Goal: Task Accomplishment & Management: Manage account settings

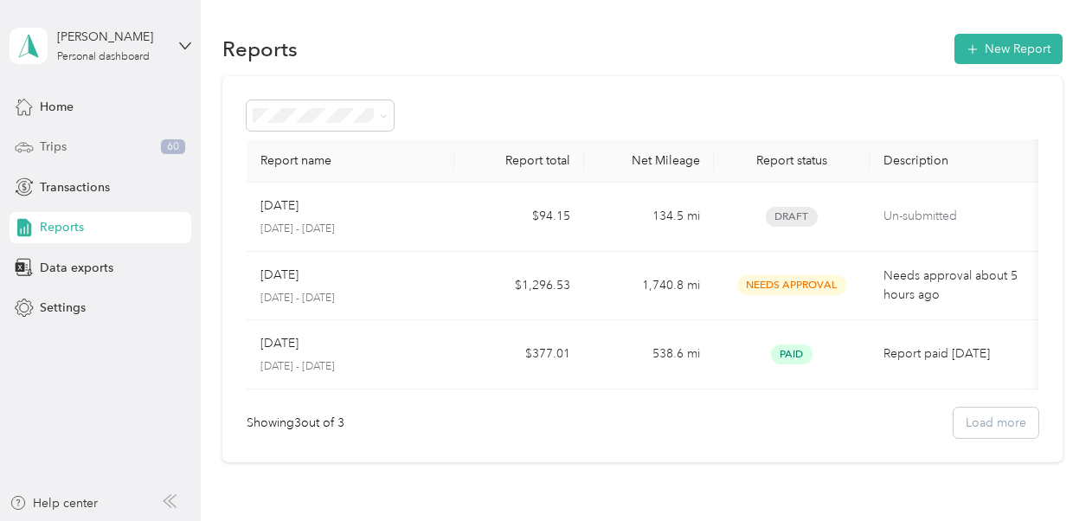
click at [90, 158] on div "Trips 60" at bounding box center [101, 147] width 182 height 31
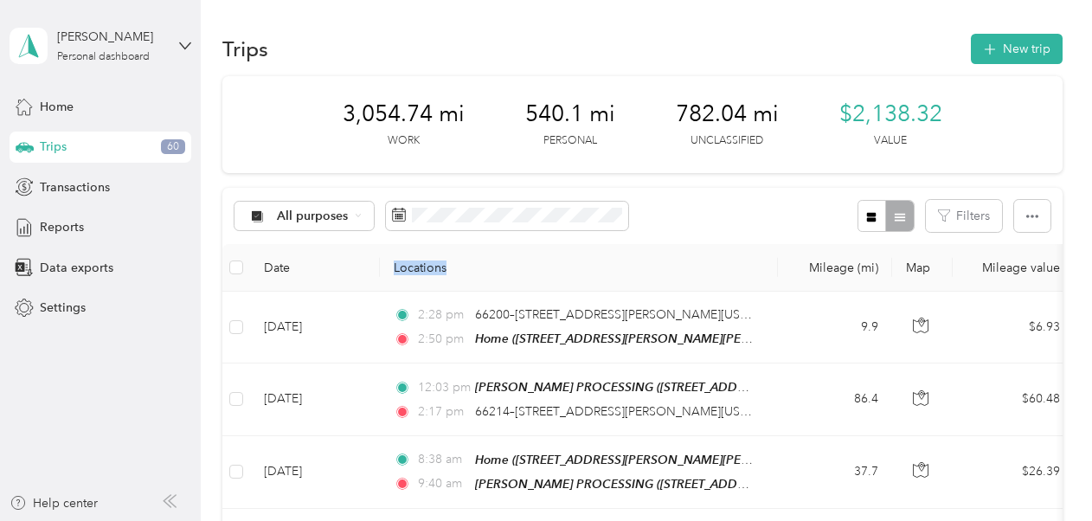
drag, startPoint x: 534, startPoint y: 261, endPoint x: 384, endPoint y: 248, distance: 150.4
click at [384, 248] on th "Locations" at bounding box center [579, 268] width 398 height 48
drag, startPoint x: 384, startPoint y: 248, endPoint x: 357, endPoint y: 2, distance: 247.4
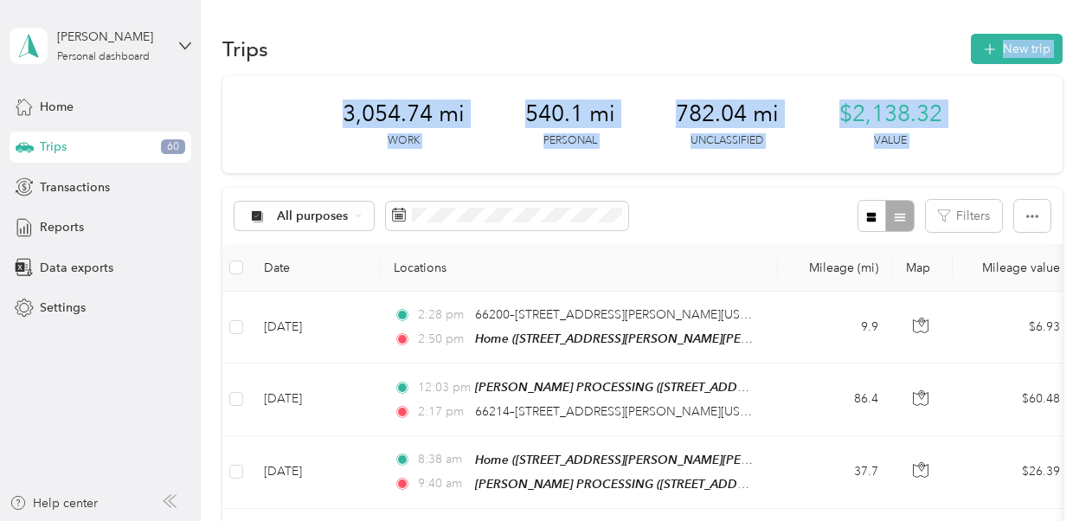
drag, startPoint x: 357, startPoint y: 2, endPoint x: 641, endPoint y: 203, distance: 348.2
drag, startPoint x: 641, startPoint y: 203, endPoint x: 723, endPoint y: 227, distance: 85.5
click at [723, 227] on div "All purposes Filters" at bounding box center [642, 216] width 840 height 56
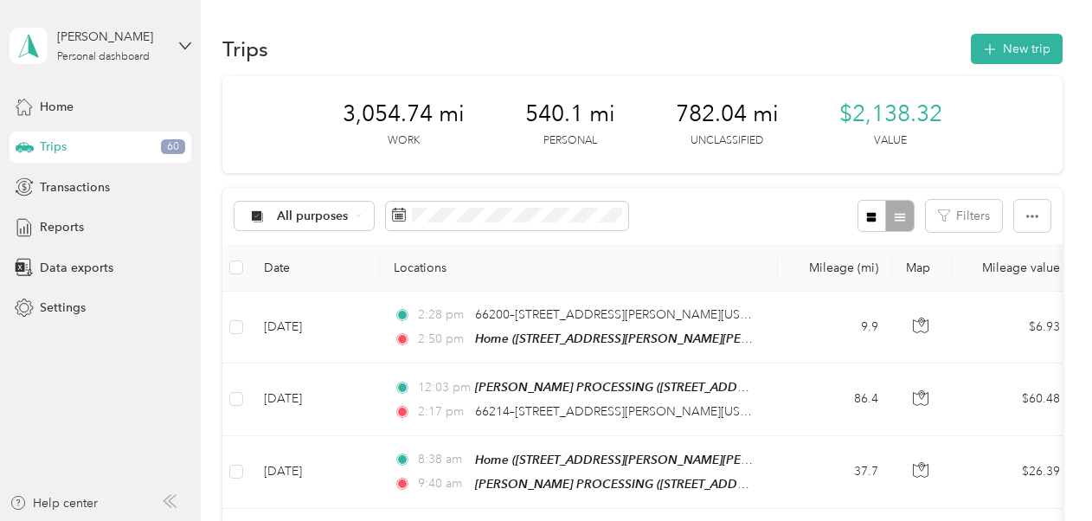
click at [723, 227] on div "All purposes Filters" at bounding box center [642, 216] width 840 height 56
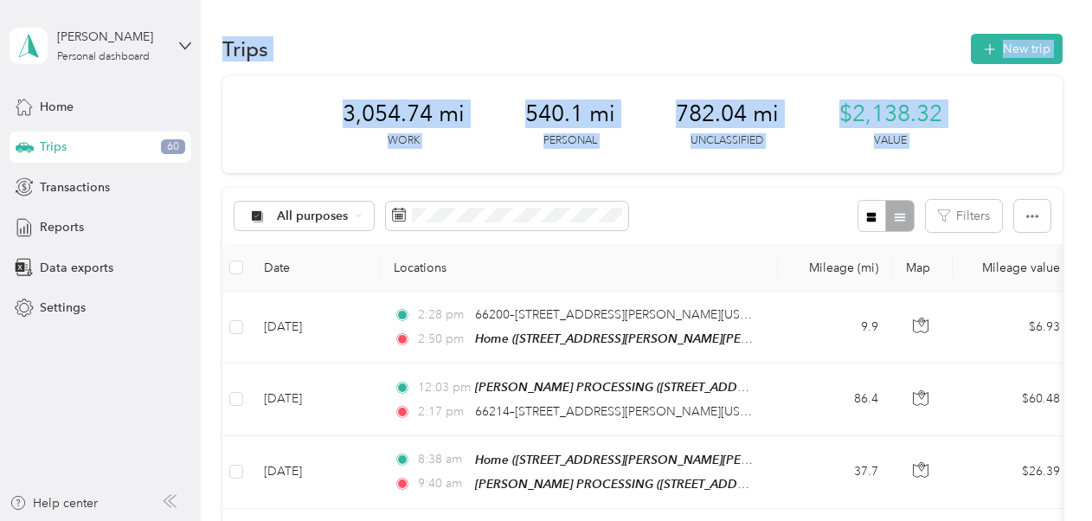
drag, startPoint x: 723, startPoint y: 227, endPoint x: 219, endPoint y: 22, distance: 543.9
drag, startPoint x: 217, startPoint y: 15, endPoint x: 696, endPoint y: 212, distance: 517.7
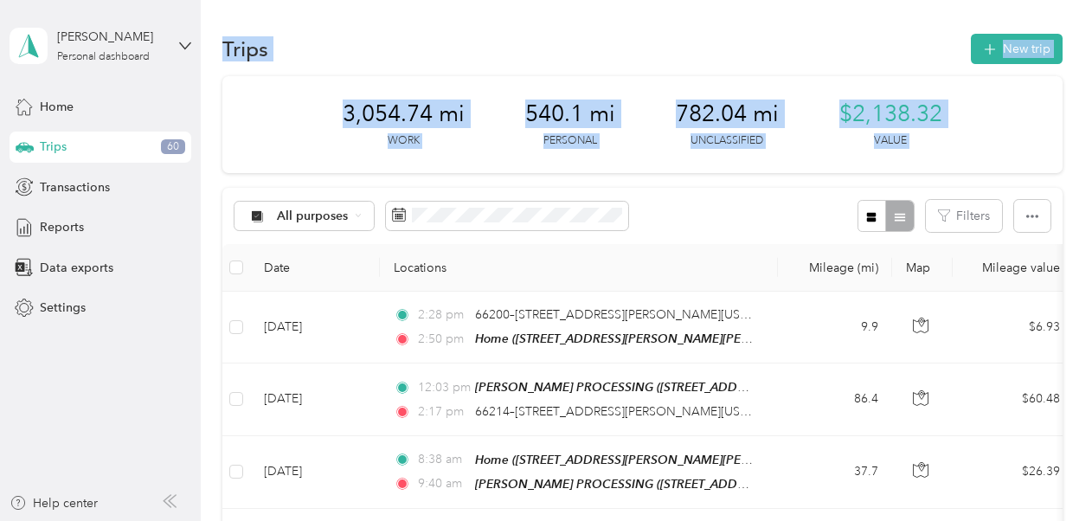
click at [696, 212] on div "All purposes Filters" at bounding box center [642, 216] width 840 height 56
drag, startPoint x: 696, startPoint y: 212, endPoint x: 768, endPoint y: 223, distance: 72.7
click at [768, 223] on div "All purposes Filters" at bounding box center [642, 216] width 840 height 56
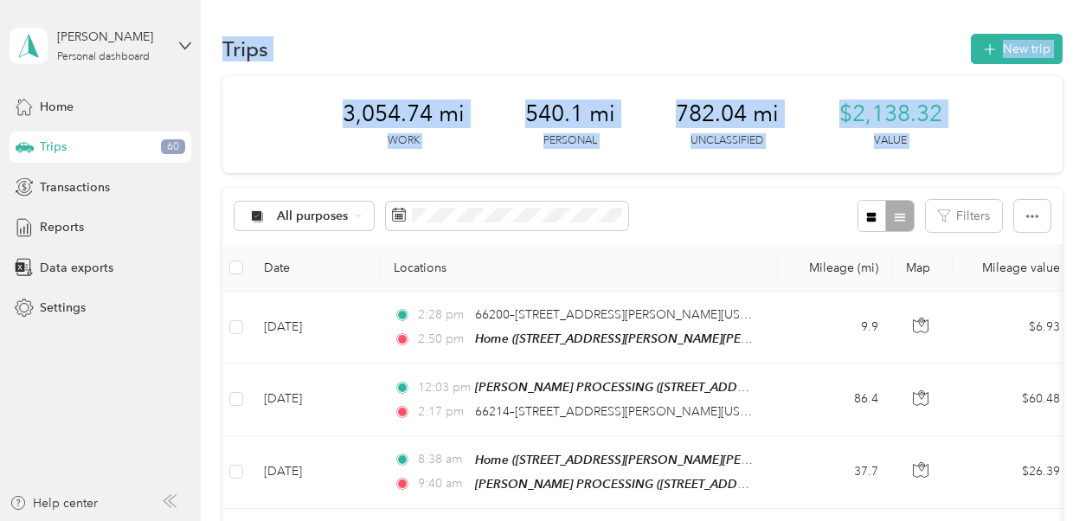
click at [768, 223] on div "All purposes Filters" at bounding box center [642, 216] width 840 height 56
drag, startPoint x: 768, startPoint y: 223, endPoint x: 673, endPoint y: 237, distance: 96.2
click at [673, 237] on div "All purposes Filters" at bounding box center [642, 216] width 840 height 56
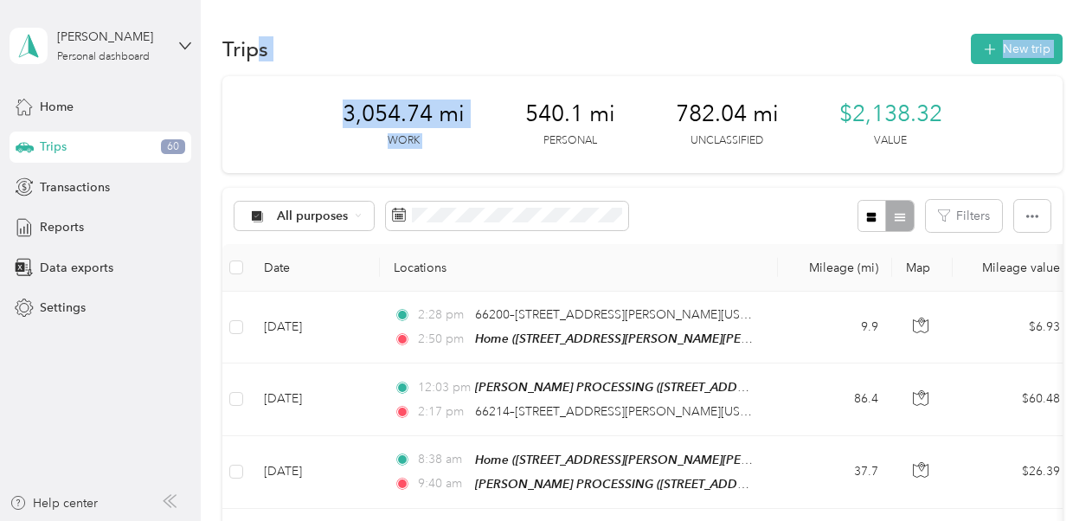
drag, startPoint x: 255, startPoint y: 19, endPoint x: 494, endPoint y: 108, distance: 255.0
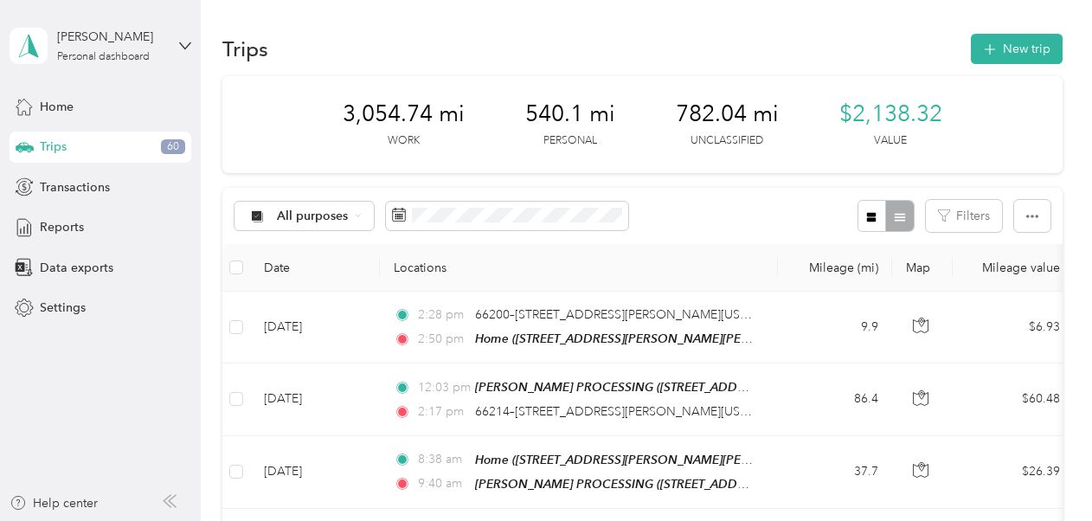
drag, startPoint x: 494, startPoint y: 108, endPoint x: 689, endPoint y: 195, distance: 213.1
click at [689, 195] on div "All purposes Filters" at bounding box center [642, 216] width 840 height 56
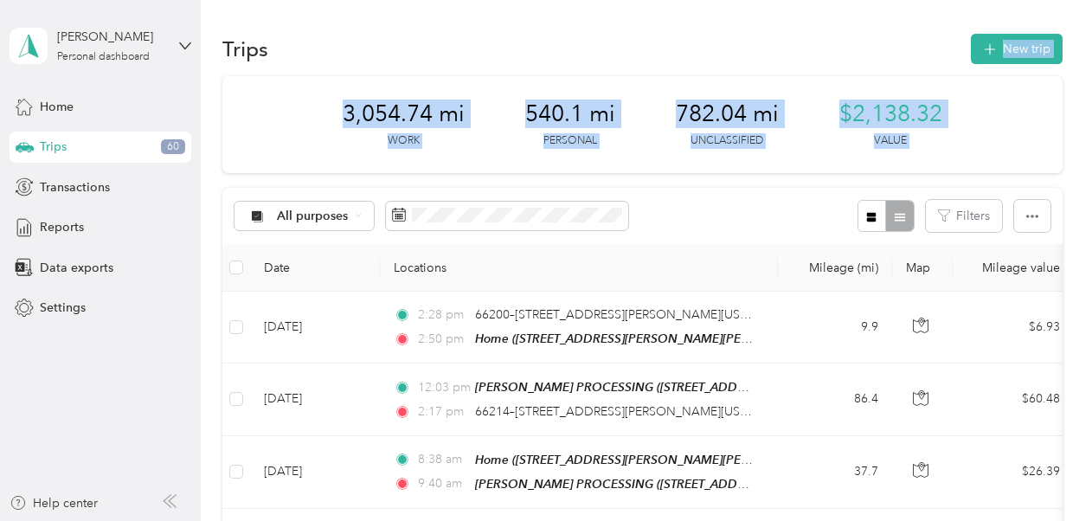
drag, startPoint x: 689, startPoint y: 195, endPoint x: 316, endPoint y: 42, distance: 403.0
drag, startPoint x: 316, startPoint y: 42, endPoint x: 227, endPoint y: 27, distance: 90.5
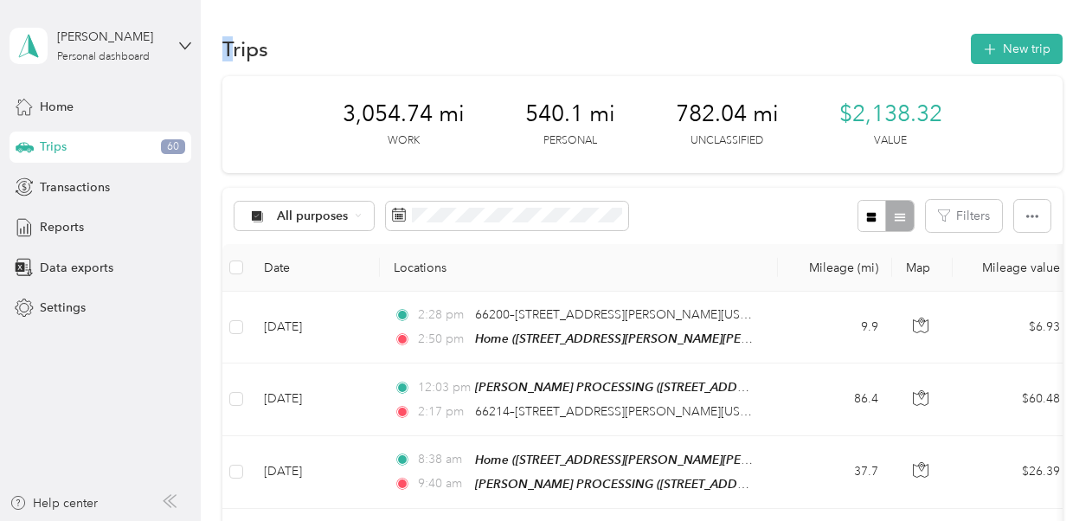
drag, startPoint x: 227, startPoint y: 27, endPoint x: 216, endPoint y: 18, distance: 13.5
drag, startPoint x: 216, startPoint y: 18, endPoint x: 364, endPoint y: 60, distance: 152.9
click at [364, 60] on div "Trips New trip" at bounding box center [642, 48] width 840 height 36
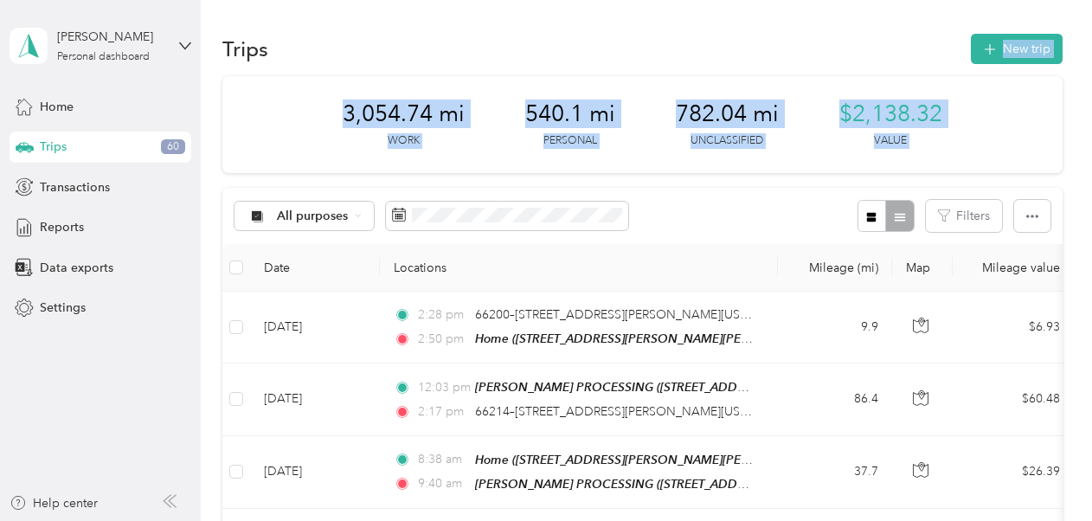
drag, startPoint x: 364, startPoint y: 60, endPoint x: 561, endPoint y: 177, distance: 229.8
drag, startPoint x: 561, startPoint y: 177, endPoint x: 729, endPoint y: 203, distance: 169.8
click at [729, 203] on div "All purposes Filters" at bounding box center [642, 216] width 840 height 56
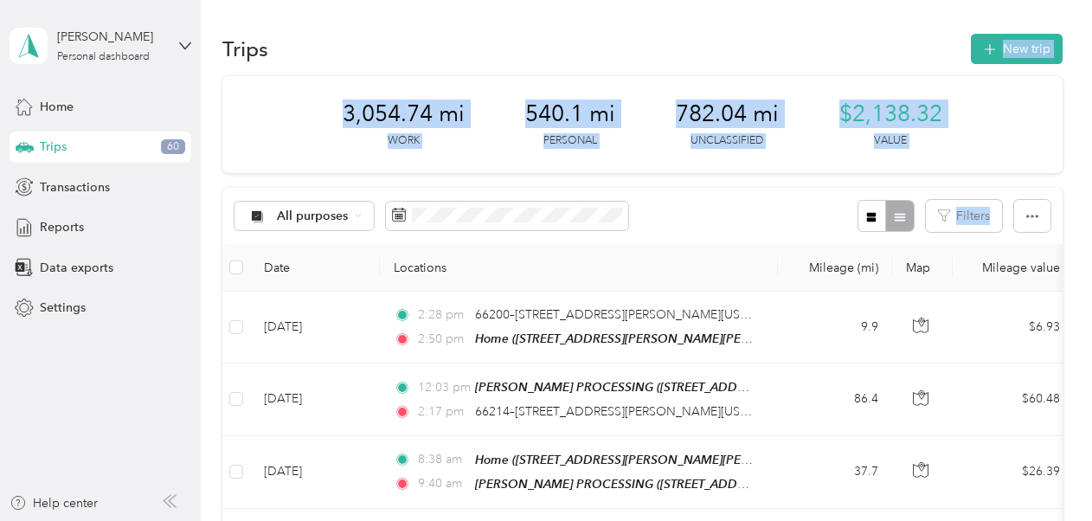
drag, startPoint x: 1072, startPoint y: 201, endPoint x: 407, endPoint y: 55, distance: 680.5
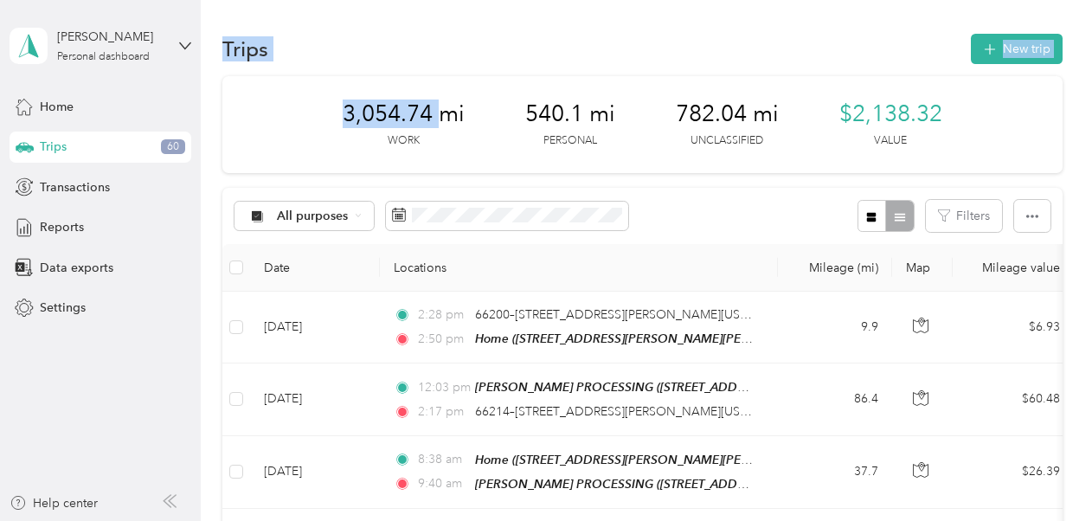
drag, startPoint x: 218, startPoint y: 23, endPoint x: 500, endPoint y: 178, distance: 322.3
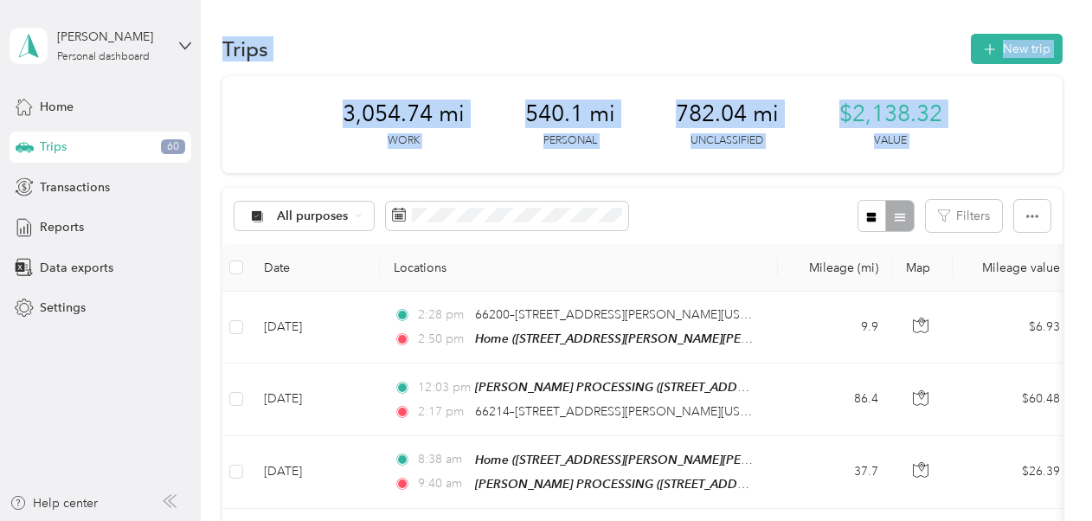
drag, startPoint x: 500, startPoint y: 178, endPoint x: 415, endPoint y: 18, distance: 181.2
drag, startPoint x: 224, startPoint y: 15, endPoint x: 942, endPoint y: 165, distance: 733.2
